Goal: Communication & Community: Answer question/provide support

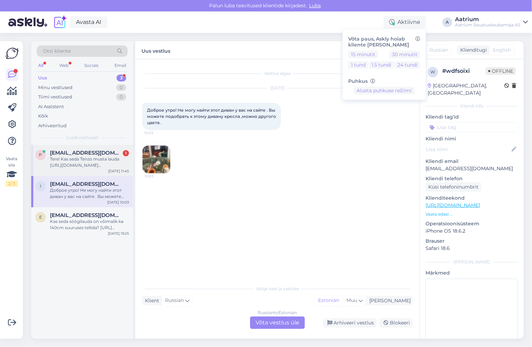
click at [100, 166] on div "Tere! Kas seda Tenzo musta lauda [URL][DOMAIN_NAME][PERSON_NAME] oleks võimalik…" at bounding box center [89, 162] width 79 height 12
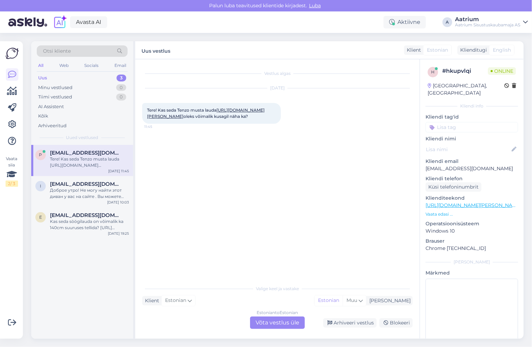
click at [275, 324] on div "Estonian to Estonian Võta vestlus üle" at bounding box center [277, 323] width 55 height 12
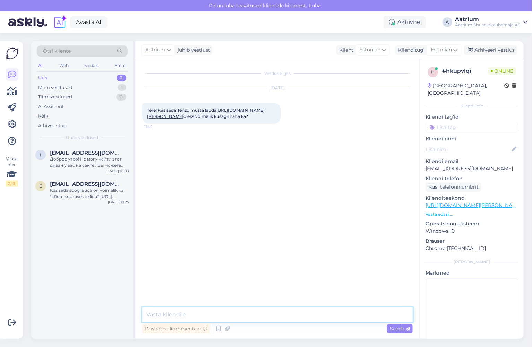
click at [280, 315] on textarea at bounding box center [277, 315] width 271 height 15
type textarea "Tere! Meie Järve keskuse müügisaalis on laud olemas."
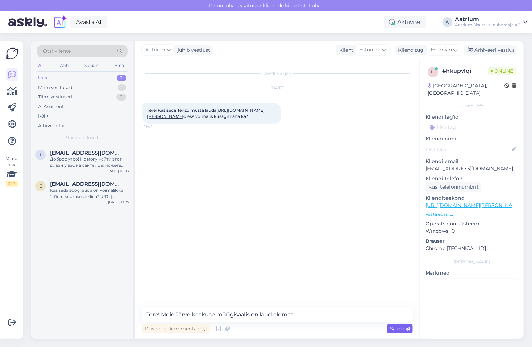
click at [395, 331] on span "Saada" at bounding box center [400, 329] width 20 height 6
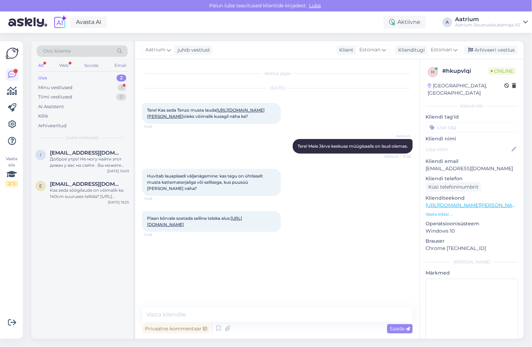
click at [154, 290] on div "Vestlus algas [DATE] Tere! Kas seda Tenzo musta lauda [URL][DOMAIN_NAME][PERSON…" at bounding box center [280, 183] width 277 height 235
click at [235, 309] on textarea at bounding box center [277, 315] width 271 height 15
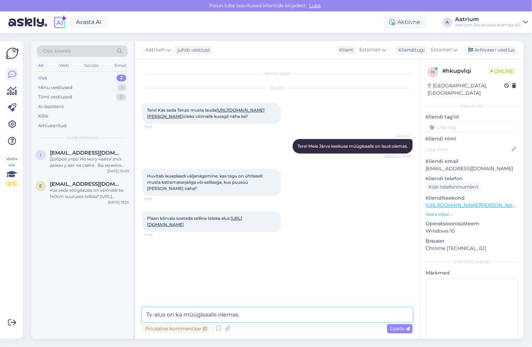
type textarea "Tv-alus on ka müügisaalis olemas."
click at [393, 330] on span "Saada" at bounding box center [400, 329] width 20 height 6
click at [268, 313] on textarea at bounding box center [277, 315] width 271 height 15
type textarea "J"
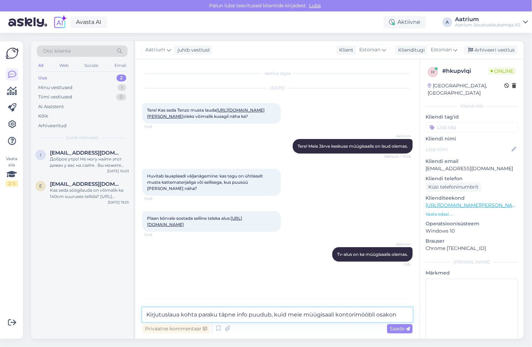
click at [181, 316] on textarea "Kirjutuslaua kohta paraku täpne info puudub, kuid meie müügisaali kontorimööbli…" at bounding box center [277, 315] width 271 height 15
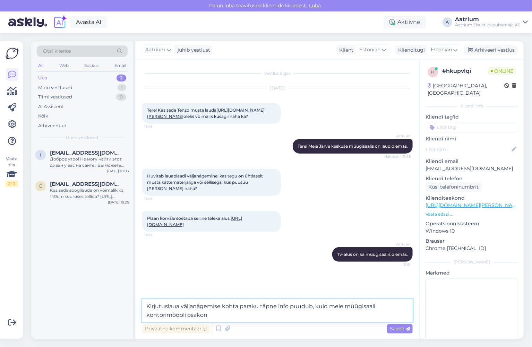
click at [211, 318] on textarea "Kirjutuslaua väljanägemise kohta paraku täpne info puudub, kuid meie müügisaali…" at bounding box center [277, 310] width 271 height 23
click at [314, 316] on textarea "Kirjutuslaua väljanägemise kohta paraku täpne info puudub, kuid meie müügisaali…" at bounding box center [277, 310] width 271 height 23
paste textarea "[EMAIL_ADDRESS][DOMAIN_NAME] [PHONE_NUMBER]"
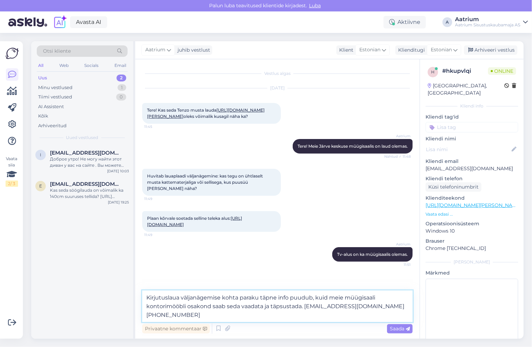
click at [375, 308] on textarea "Kirjutuslaua väljanägemise kohta paraku täpne info puudub, kuid meie müügisaali…" at bounding box center [277, 307] width 271 height 32
click at [315, 298] on textarea "Kirjutuslaua väljanägemise kohta paraku täpne info puudub, kuid meie müügisaali…" at bounding box center [277, 307] width 271 height 32
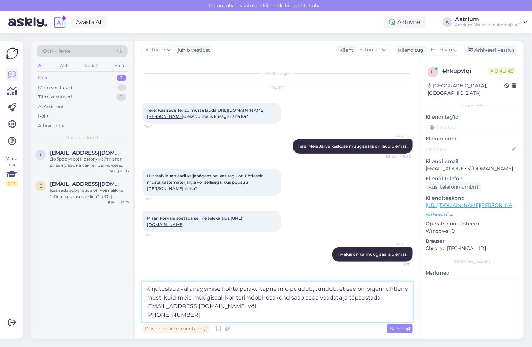
click at [182, 299] on textarea "Kirjutuslaua väljanägemise kohta paraku täpne info puudub, tundub, et see on pi…" at bounding box center [277, 302] width 271 height 40
click at [398, 290] on textarea "Kirjutuslaua väljanägemise kohta paraku täpne info puudub, tundub, et see on pi…" at bounding box center [277, 302] width 271 height 40
type textarea "Kirjutuslaua väljanägemise kohta paraku täpne info puudub, tundub, et see on pi…"
click at [396, 329] on span "Saada" at bounding box center [400, 329] width 20 height 6
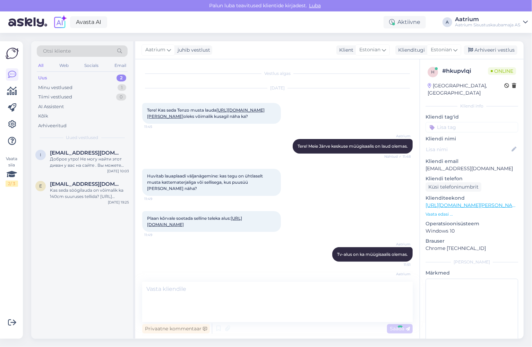
scroll to position [54, 0]
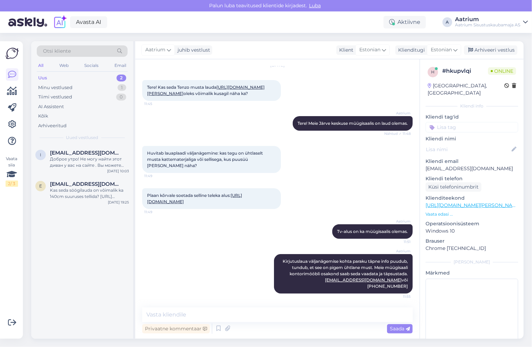
click at [238, 261] on div "Aatrium Kirjutuslaua väljanägemise kohta paraku täpne info puudub, tundub, et s…" at bounding box center [277, 274] width 271 height 55
click at [87, 198] on div "Kas seda söögilauda on võimalik ka 140cm suuruses tellida? [URL][DOMAIN_NAME]" at bounding box center [89, 193] width 79 height 12
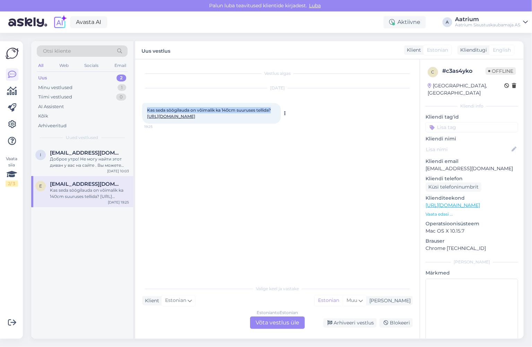
drag, startPoint x: 146, startPoint y: 110, endPoint x: 272, endPoint y: 111, distance: 126.0
click at [272, 111] on div "Kas seda söögilauda on võimalik ka 140cm suuruses tellida? [URL][DOMAIN_NAME] 1…" at bounding box center [211, 113] width 139 height 21
click at [230, 185] on div "Vestlus algas [DATE] Kas seda söögilauda on võimalik ka 140cm suuruses tellida?…" at bounding box center [280, 170] width 277 height 209
drag, startPoint x: 495, startPoint y: 160, endPoint x: 425, endPoint y: 160, distance: 70.4
click at [425, 160] on div "c # c3as4yko Offline [GEOGRAPHIC_DATA], [GEOGRAPHIC_DATA] Kliendi info Kliendi …" at bounding box center [472, 205] width 104 height 292
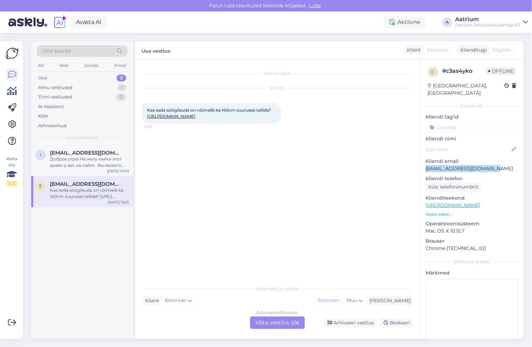
copy p "[EMAIL_ADDRESS][DOMAIN_NAME]"
click at [186, 181] on div "Vestlus algas [DATE] Kas seda söögilauda on võimalik ka 140cm suuruses tellida?…" at bounding box center [280, 170] width 277 height 209
click at [362, 321] on div "Arhiveeri vestlus" at bounding box center [349, 323] width 53 height 9
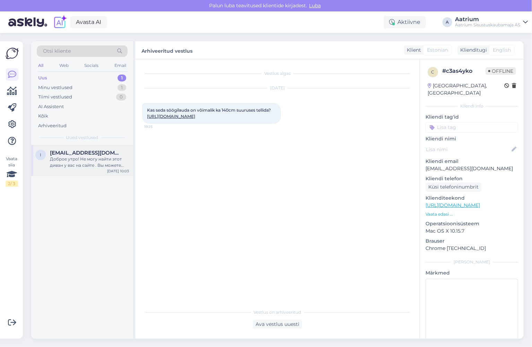
click at [104, 162] on div "Доброе утро! Не могу найти этот диван у вас на сайте . Вы можете подобрать к эт…" at bounding box center [89, 162] width 79 height 12
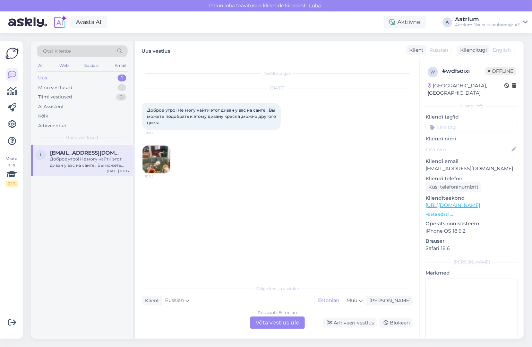
click at [163, 159] on img at bounding box center [157, 160] width 28 height 28
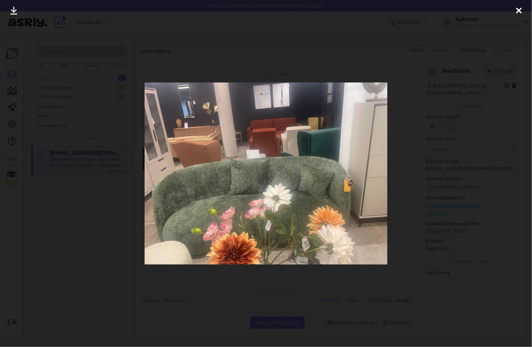
click at [520, 10] on icon at bounding box center [519, 11] width 6 height 9
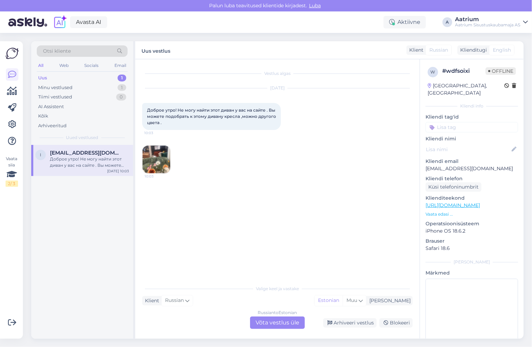
drag, startPoint x: 247, startPoint y: 177, endPoint x: 232, endPoint y: 162, distance: 21.3
click at [247, 177] on div "[DATE] Доброе утро! Не могу найти этот диван у вас на сайте . Вы можете подобра…" at bounding box center [277, 131] width 271 height 101
drag, startPoint x: 146, startPoint y: 107, endPoint x: 256, endPoint y: 127, distance: 111.8
click at [256, 127] on div "Доброе утро! Не могу найти этот диван у вас на сайте . Вы можете подобрать к эт…" at bounding box center [211, 116] width 139 height 27
copy span "Доброе утро! Не могу найти этот диван у вас на сайте . Вы можете подобрать к эт…"
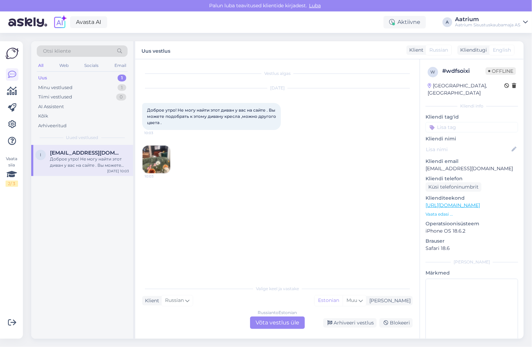
click at [168, 251] on div "Vestlus algas [DATE] Доброе утро! Не могу найти этот диван у вас на сайте . Вы …" at bounding box center [280, 170] width 277 height 209
drag, startPoint x: 507, startPoint y: 161, endPoint x: 421, endPoint y: 162, distance: 85.7
click at [421, 162] on div "w # wdfsoixi Offline [GEOGRAPHIC_DATA], [GEOGRAPHIC_DATA] Kliendi info Kliendi …" at bounding box center [472, 205] width 104 height 292
copy p "[EMAIL_ADDRESS][DOMAIN_NAME]"
click at [363, 321] on div "Arhiveeri vestlus" at bounding box center [349, 323] width 53 height 9
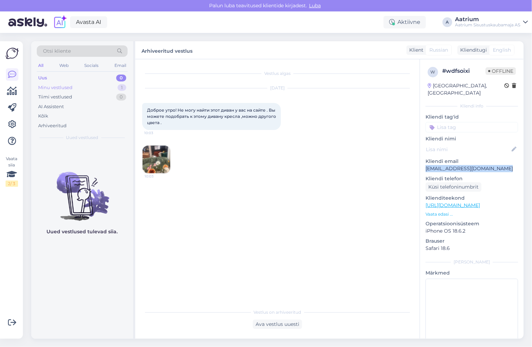
click at [59, 87] on div "Minu vestlused" at bounding box center [55, 87] width 34 height 7
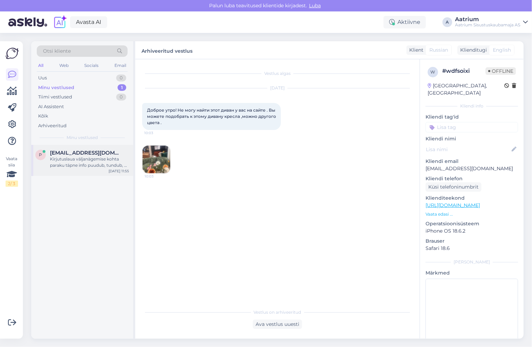
click at [58, 161] on div "Kirjutuslaua väljanägemise kohta paraku täpne info puudub, tundub, et see on pi…" at bounding box center [89, 162] width 79 height 12
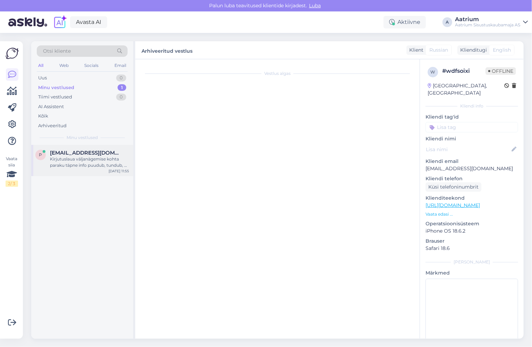
scroll to position [54, 0]
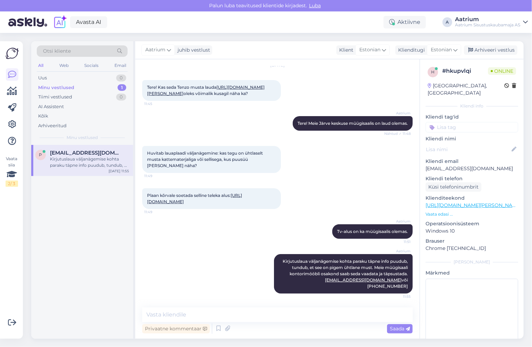
click at [164, 273] on div "Aatrium Kirjutuslaua väljanägemise kohta paraku täpne info puudub, tundub, et s…" at bounding box center [277, 274] width 271 height 55
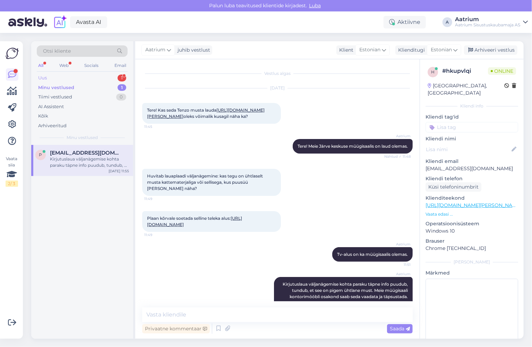
click at [64, 78] on div "Uus 1" at bounding box center [82, 78] width 91 height 10
click at [92, 164] on div "Tere! Kas seda toodet (Söögilaud Ribbes - [URL][DOMAIN_NAME]) on võimalik [PERS…" at bounding box center [89, 162] width 79 height 12
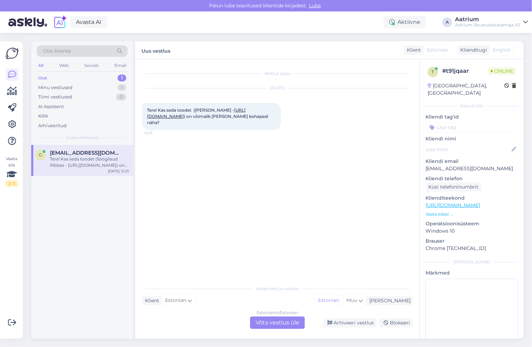
click at [266, 326] on div "Estonian to Estonian Võta vestlus üle" at bounding box center [277, 323] width 55 height 12
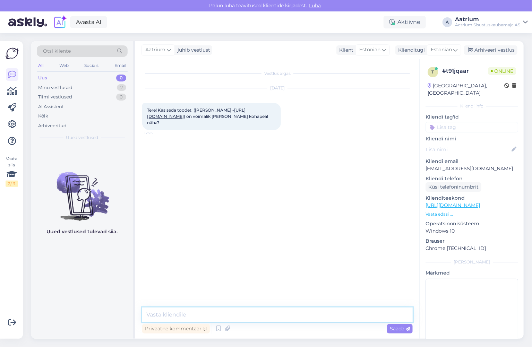
click at [228, 316] on textarea at bounding box center [277, 315] width 271 height 15
click at [261, 316] on textarea "Tere! Meie Järve keskuse müügisaalis on laud olemas." at bounding box center [277, 315] width 271 height 15
click at [260, 314] on textarea "Tere! Meie Järve keskuse müügisaalis on laud olemas." at bounding box center [277, 315] width 271 height 15
type textarea "Tere! Meie Järve keskuse müügisaalis on antud laud olemas."
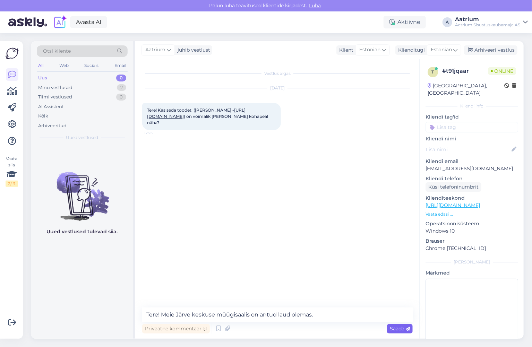
click at [402, 329] on span "Saada" at bounding box center [400, 329] width 20 height 6
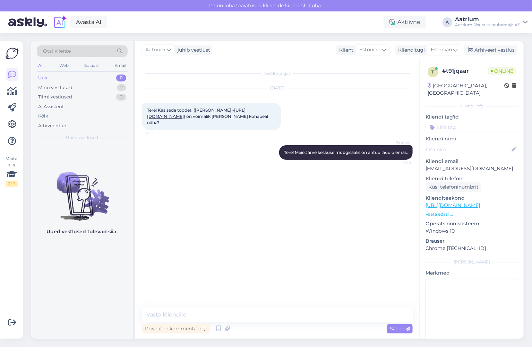
click at [40, 78] on div "Uus" at bounding box center [42, 78] width 9 height 7
click at [44, 86] on div "Minu vestlused" at bounding box center [55, 87] width 34 height 7
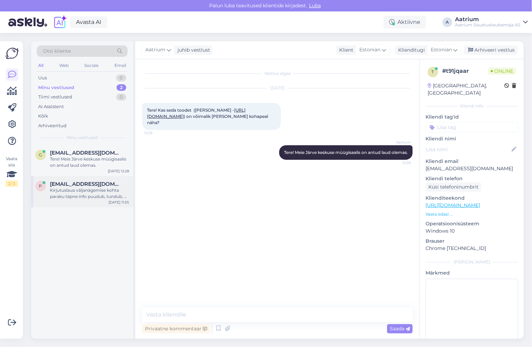
click at [98, 197] on div "Kirjutuslaua väljanägemise kohta paraku täpne info puudub, tundub, et see on pi…" at bounding box center [89, 193] width 79 height 12
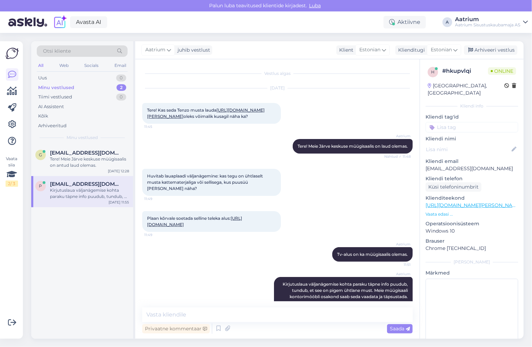
scroll to position [54, 0]
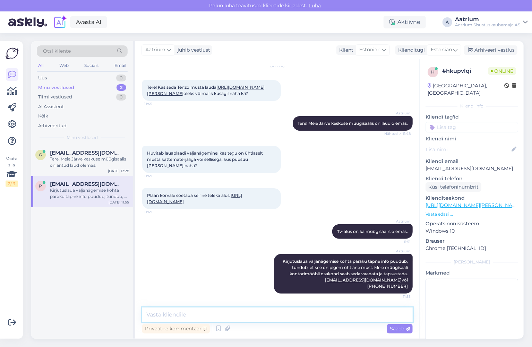
click at [247, 312] on textarea at bounding box center [277, 315] width 271 height 15
click at [296, 313] on textarea "Kirjutuslaua viimistlus on 070 ja see on matt must" at bounding box center [277, 315] width 271 height 15
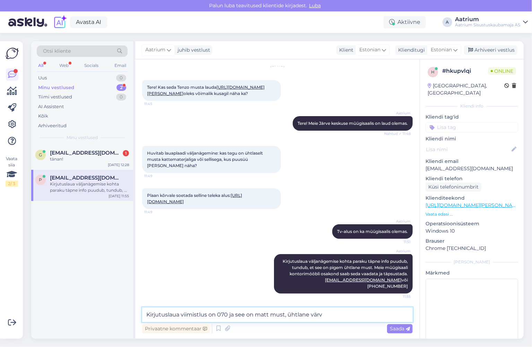
click at [338, 317] on textarea "Kirjutuslaua viimistlus on 070 ja see on matt must, ühtlane värv" at bounding box center [277, 315] width 271 height 15
type textarea "Kirjutuslaua viimistlus on 070 ja see on matt must, ühtlane värv."
click at [394, 331] on span "Saada" at bounding box center [400, 329] width 20 height 6
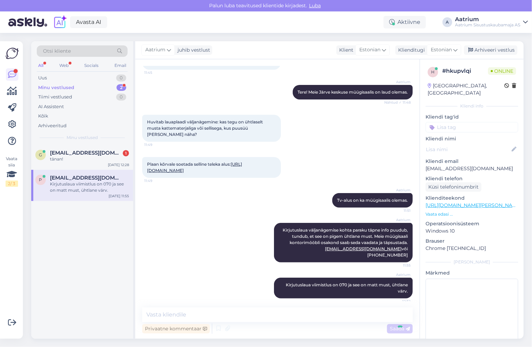
scroll to position [90, 0]
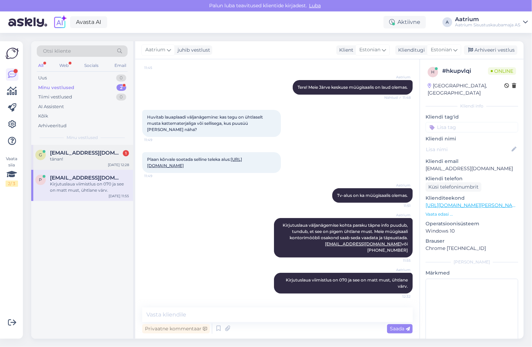
click at [65, 152] on span "[EMAIL_ADDRESS][DOMAIN_NAME]" at bounding box center [86, 153] width 72 height 6
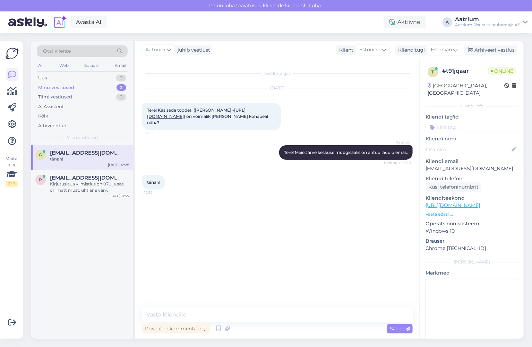
scroll to position [0, 0]
click at [241, 315] on textarea at bounding box center [277, 315] width 271 height 15
type textarea "Palun!"
click at [403, 327] on span "Saada" at bounding box center [400, 329] width 20 height 6
click at [56, 193] on div "Kirjutuslaua viimistlus on 070 ja see on matt must, ühtlane värv." at bounding box center [89, 187] width 79 height 12
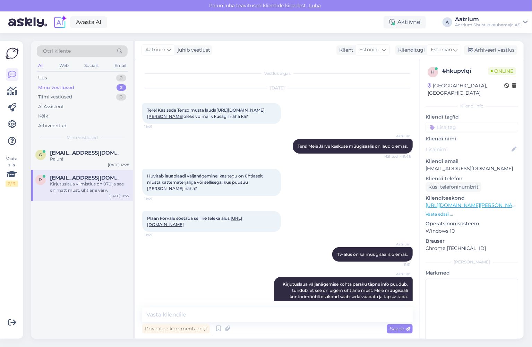
scroll to position [90, 0]
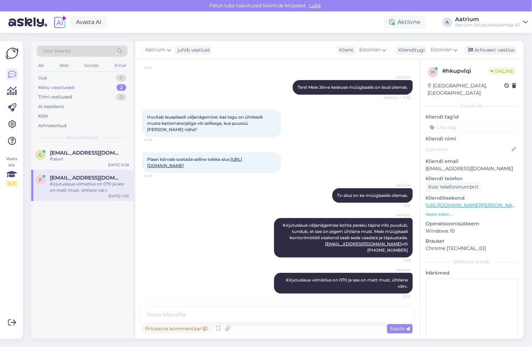
click at [183, 239] on div "Aatrium Kirjutuslaua väljanägemise kohta paraku täpne info puudub, tundub, et s…" at bounding box center [277, 238] width 271 height 55
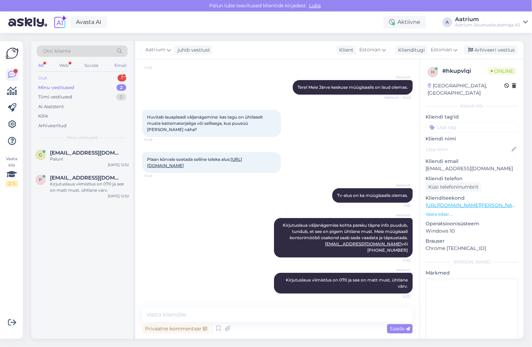
click at [42, 78] on div "Uus" at bounding box center [42, 78] width 9 height 7
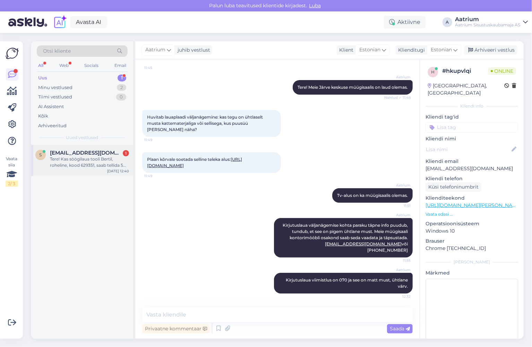
click at [87, 163] on div "Tere! Kas söögilaua tooli Bertil, roheline, kood 629351, saab tellida 5 tükki? …" at bounding box center [89, 162] width 79 height 12
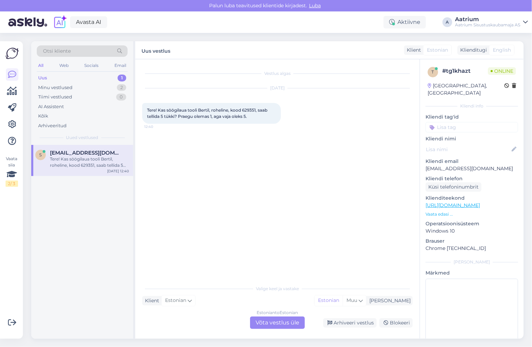
click at [292, 323] on div "Estonian to Estonian Võta vestlus üle" at bounding box center [277, 323] width 55 height 12
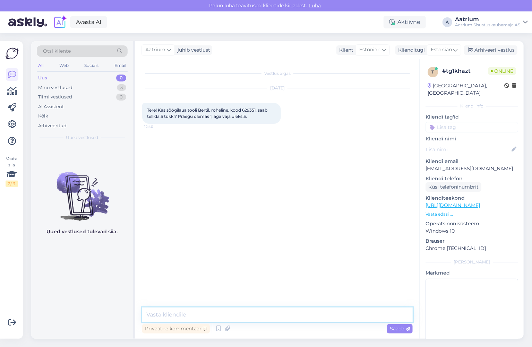
click at [238, 316] on textarea at bounding box center [277, 315] width 271 height 15
click at [256, 316] on textarea "Tere! Tegemist on paraku viimase" at bounding box center [277, 315] width 271 height 15
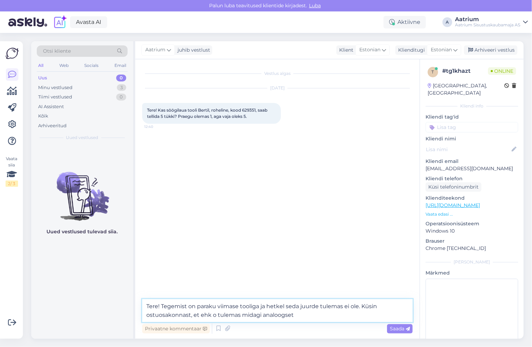
click at [215, 314] on textarea "Tere! Tegemist on paraku viimase tooliga ja hetkel seda juurde tulemas ei ole. …" at bounding box center [277, 310] width 271 height 23
click at [311, 314] on textarea "Tere! Tegemist on paraku viimase tooliga ja hetkel seda juurde tulemas ei ole. …" at bounding box center [277, 310] width 271 height 23
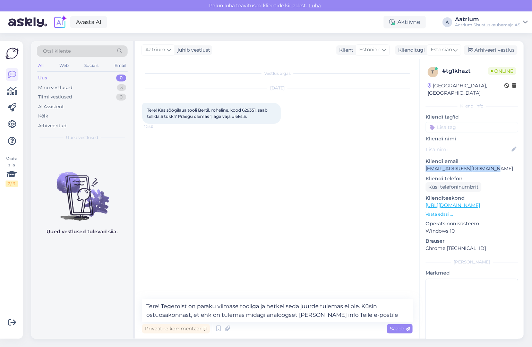
drag, startPoint x: 493, startPoint y: 160, endPoint x: 424, endPoint y: 162, distance: 68.4
click at [425, 162] on div "t # tg1khazt Online [GEOGRAPHIC_DATA], [GEOGRAPHIC_DATA] Kliendi info Kliendi t…" at bounding box center [472, 205] width 104 height 292
copy p "[EMAIL_ADDRESS][DOMAIN_NAME]"
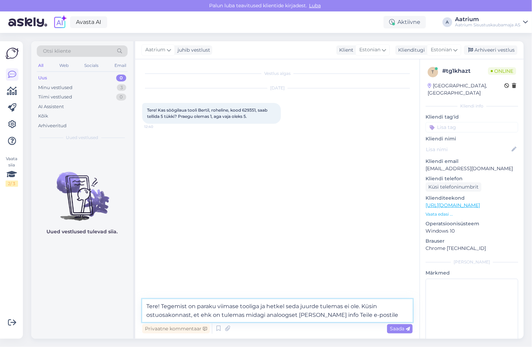
click at [386, 316] on textarea "Tere! Tegemist on paraku viimase tooliga ja hetkel seda juurde tulemas ei ole. …" at bounding box center [277, 310] width 271 height 23
paste textarea "[EMAIL_ADDRESS][DOMAIN_NAME]"
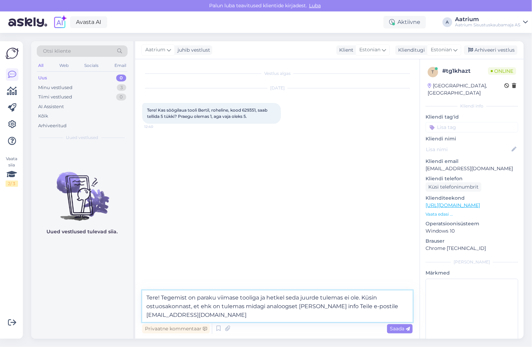
click at [220, 306] on textarea "Tere! Tegemist on paraku viimase tooliga ja hetkel seda juurde tulemas ei ole. …" at bounding box center [277, 307] width 271 height 32
click at [358, 297] on textarea "Tere! Tegemist on paraku viimase tooliga ja hetkel seda juurde tulemas ei ole. …" at bounding box center [277, 307] width 271 height 32
type textarea "Tere! Tegemist on paraku viimase tooliga ja hetkel seda juurde tulemas ei ole n…"
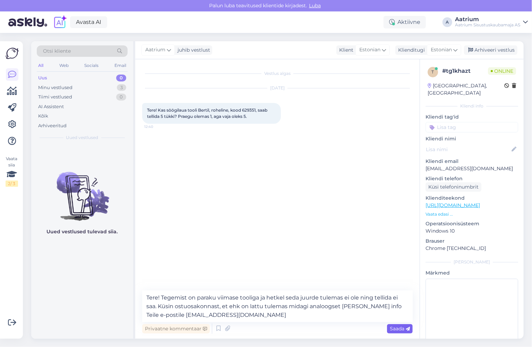
click at [401, 328] on span "Saada" at bounding box center [400, 329] width 20 height 6
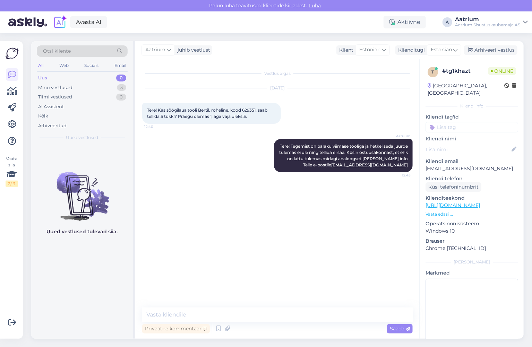
click at [222, 199] on div "Vestlus algas [DATE] Tere! Kas söögilaua tooli Bertil, roheline, kood 629351, s…" at bounding box center [280, 183] width 277 height 235
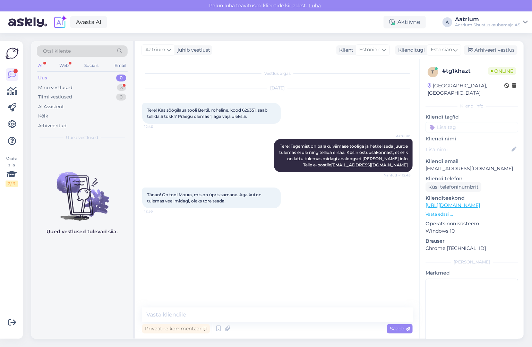
click at [180, 230] on div "Vestlus algas [DATE] Tere! Kas söögilaua tooli Bertil, roheline, kood 629351, s…" at bounding box center [280, 183] width 277 height 235
click at [224, 311] on textarea at bounding box center [277, 315] width 271 height 15
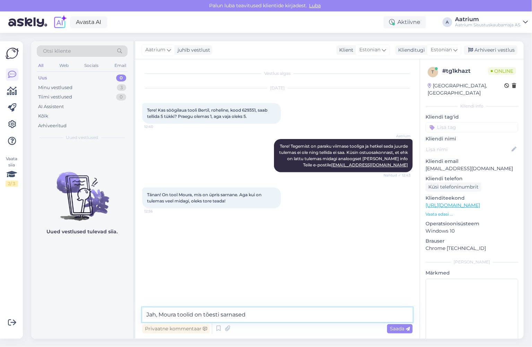
click at [253, 316] on textarea "Jah, Moura toolid on tõesti sarnased" at bounding box center [277, 315] width 271 height 15
click at [255, 315] on textarea "Jah, Moura toolid on tõesti sarnased. Müügisaalis on näidis olemas ja laos on n…" at bounding box center [277, 315] width 271 height 15
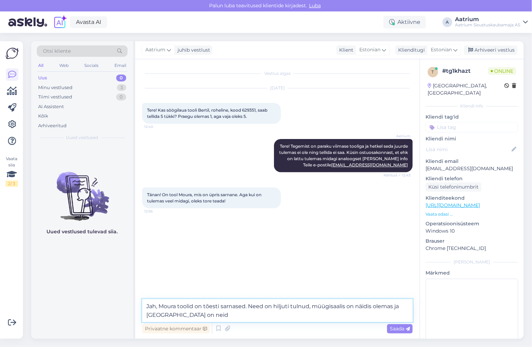
click at [189, 317] on textarea "Jah, Moura toolid on tõesti sarnased. Need on hiljuti tulnud, müügisaalis on nä…" at bounding box center [277, 310] width 271 height 23
type textarea "Jah, Moura toolid on tõesti sarnased. Need on hiljuti tulnud, müügisaalis on nä…"
click at [397, 331] on span "Saada" at bounding box center [400, 329] width 20 height 6
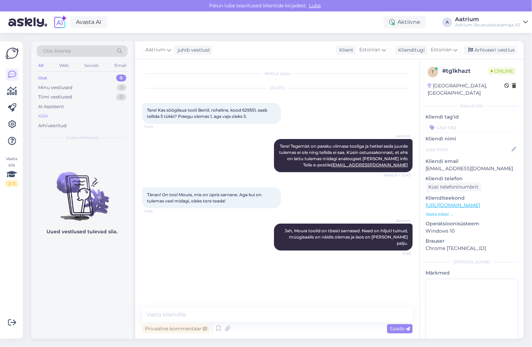
click at [46, 116] on div "Kõik" at bounding box center [43, 116] width 10 height 7
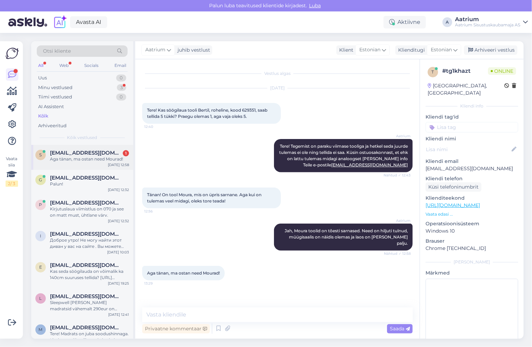
click at [105, 154] on span "[EMAIL_ADDRESS][DOMAIN_NAME]" at bounding box center [86, 153] width 72 height 6
click at [249, 311] on textarea at bounding box center [277, 315] width 271 height 15
type textarea "H"
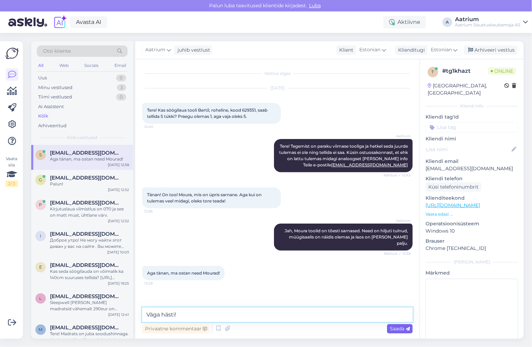
type textarea "Väga hästi!"
click at [404, 330] on span "Saada" at bounding box center [400, 329] width 20 height 6
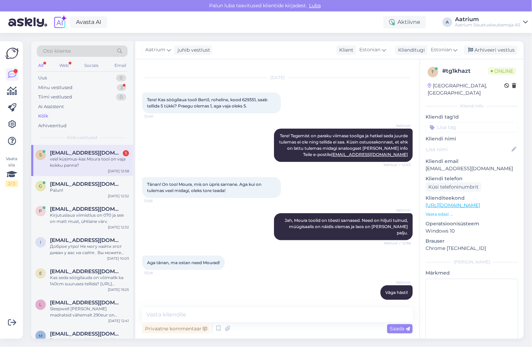
scroll to position [40, 0]
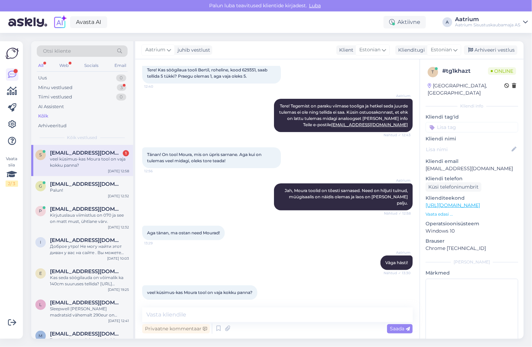
click at [57, 168] on div "veel küsimus-kas Moura tool on vaja kokku panna?" at bounding box center [89, 162] width 79 height 12
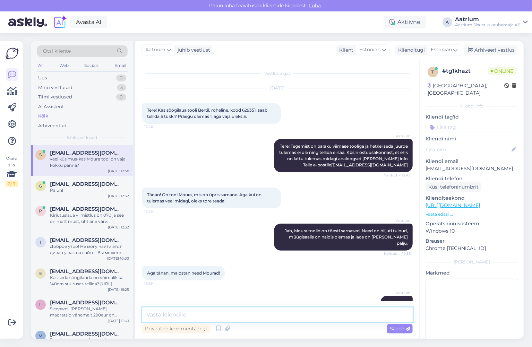
click at [288, 316] on textarea at bounding box center [277, 315] width 271 height 15
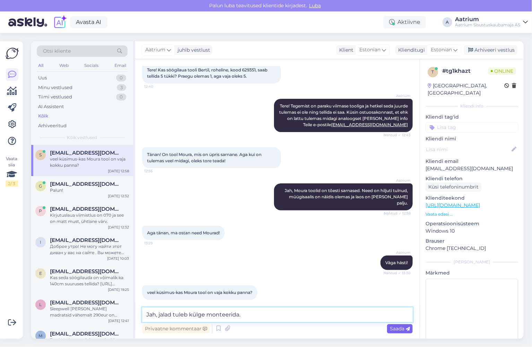
type textarea "Jah, jalad tuleb külge monteerida."
click at [391, 329] on span "Saada" at bounding box center [400, 329] width 20 height 6
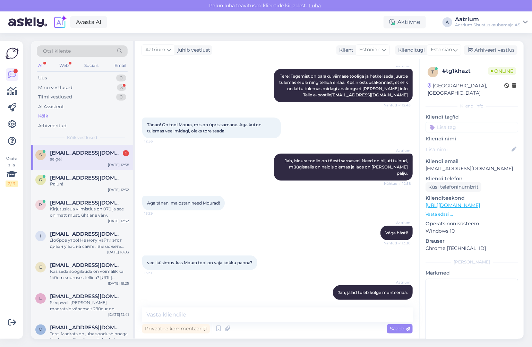
scroll to position [100, 0]
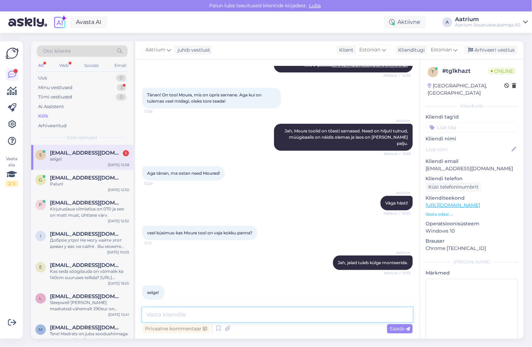
click at [241, 314] on textarea at bounding box center [277, 315] width 271 height 15
type textarea "Palun! Kena päeva!"
click at [402, 326] on span "Saada" at bounding box center [400, 329] width 20 height 6
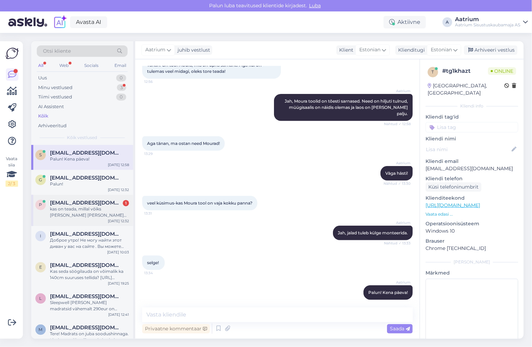
click at [76, 212] on div "kas on teada, millal võiks [PERSON_NAME] [PERSON_NAME] TV alus [URL][DOMAIN_NAM…" at bounding box center [89, 212] width 79 height 12
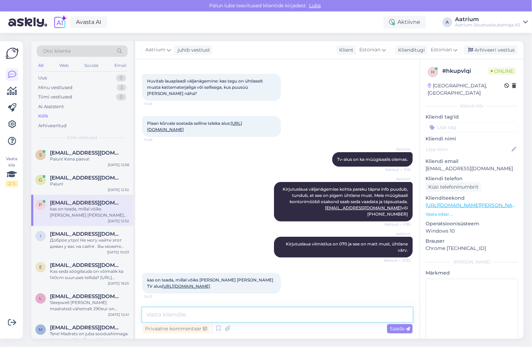
click at [256, 316] on textarea at bounding box center [277, 315] width 271 height 15
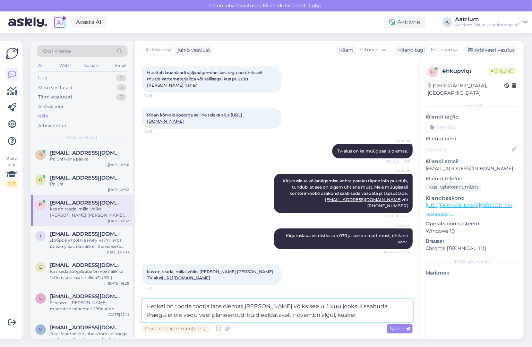
click at [298, 314] on textarea "Hetkel on toode tootja laos olemas [PERSON_NAME] võiks see u. 1 kuu jooksul saa…" at bounding box center [277, 310] width 271 height 23
click at [332, 313] on textarea "Hetkel on toode tootja laos olemas [PERSON_NAME] võiks see u. 1 kuu jooksul saa…" at bounding box center [277, 310] width 271 height 23
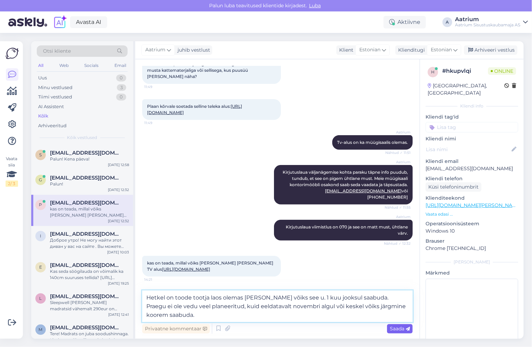
type textarea "Hetkel on toode tootja laos olemas [PERSON_NAME] võiks see u. 1 kuu jooksul saa…"
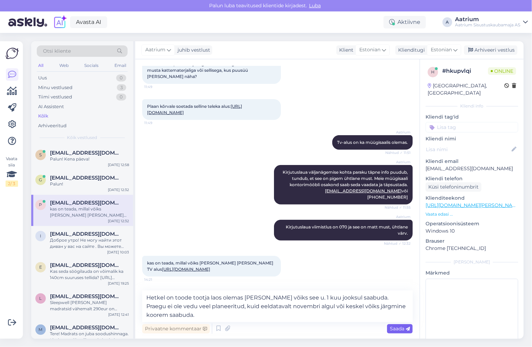
click at [401, 330] on span "Saada" at bounding box center [400, 329] width 20 height 6
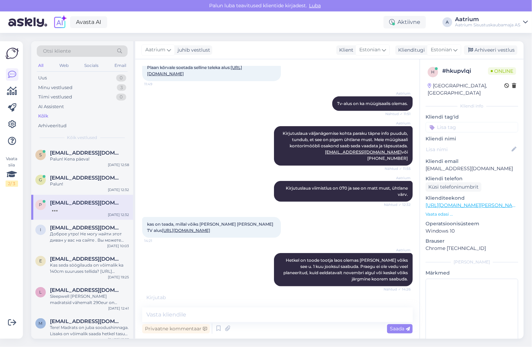
scroll to position [230, 0]
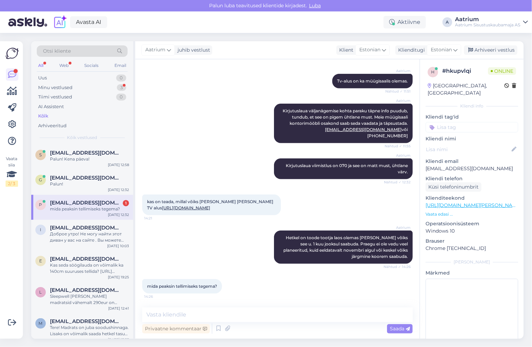
click at [203, 255] on div "Aatrium Hetkel on toode tootja laos olemas [PERSON_NAME] võiks see u. 1 kuu joo…" at bounding box center [277, 247] width 271 height 49
click at [148, 313] on textarea at bounding box center [277, 315] width 271 height 15
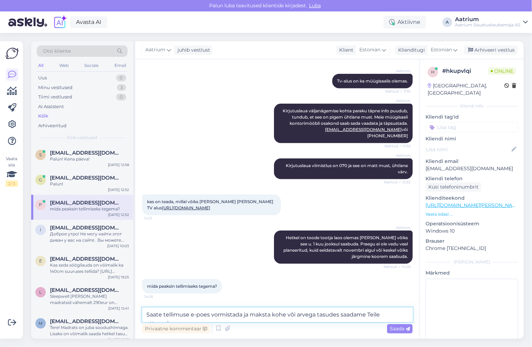
scroll to position [237, 0]
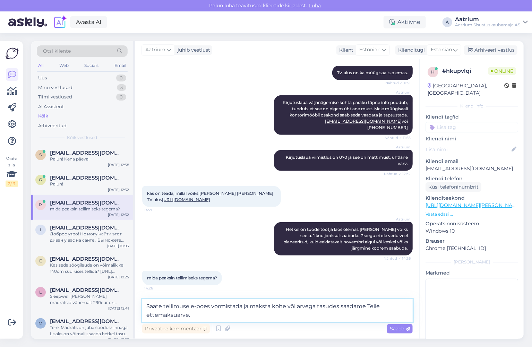
click at [296, 306] on textarea "Saate tellimuse e-poes vormistada ja maksta kohe või arvega tasudes saadame Tei…" at bounding box center [277, 310] width 271 height 23
click at [354, 307] on textarea "Saate tellimuse e-poes vormistada ja maksta kohe või valite arvega tasudes saad…" at bounding box center [277, 310] width 271 height 23
click at [356, 305] on textarea "Saate tellimuse e-poes vormistada ja maksta kohe või valite arvega tasumine nin…" at bounding box center [277, 310] width 271 height 23
type textarea "Saate tellimuse e-poes vormistada ja maksta kohe või valite arvega tasumise nin…"
click at [403, 328] on span "Saada" at bounding box center [400, 329] width 20 height 6
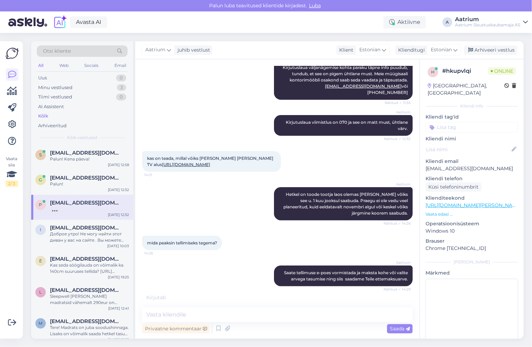
scroll to position [296, 0]
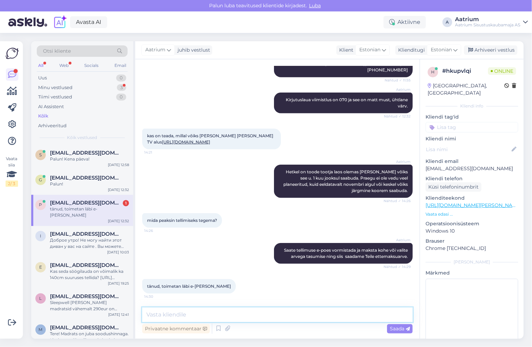
click at [194, 315] on textarea at bounding box center [277, 315] width 271 height 15
type textarea "Palun!"
click at [399, 329] on span "Saada" at bounding box center [400, 329] width 20 height 6
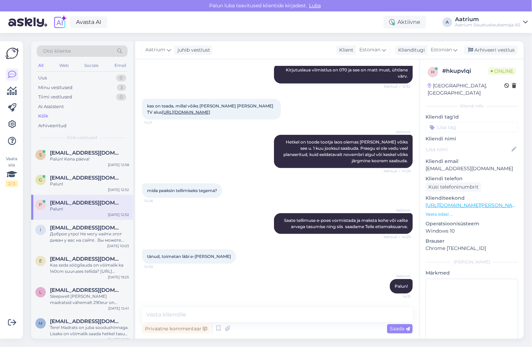
scroll to position [325, 0]
click at [418, 24] on div "Aktiivne" at bounding box center [405, 22] width 42 height 12
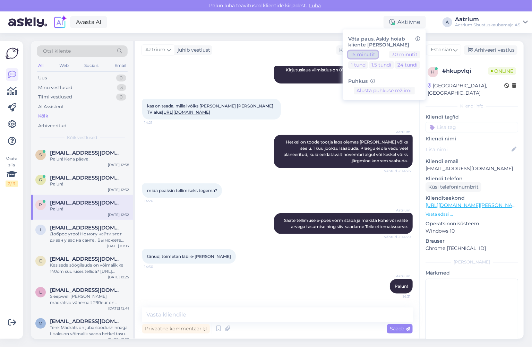
click at [375, 53] on button "15 minutit" at bounding box center [363, 55] width 30 height 8
click at [241, 216] on div "Aatrium Saate tellimuse e-poes vormistada ja maksta kohe või valite arvega tasu…" at bounding box center [277, 224] width 271 height 36
